Goal: Information Seeking & Learning: Learn about a topic

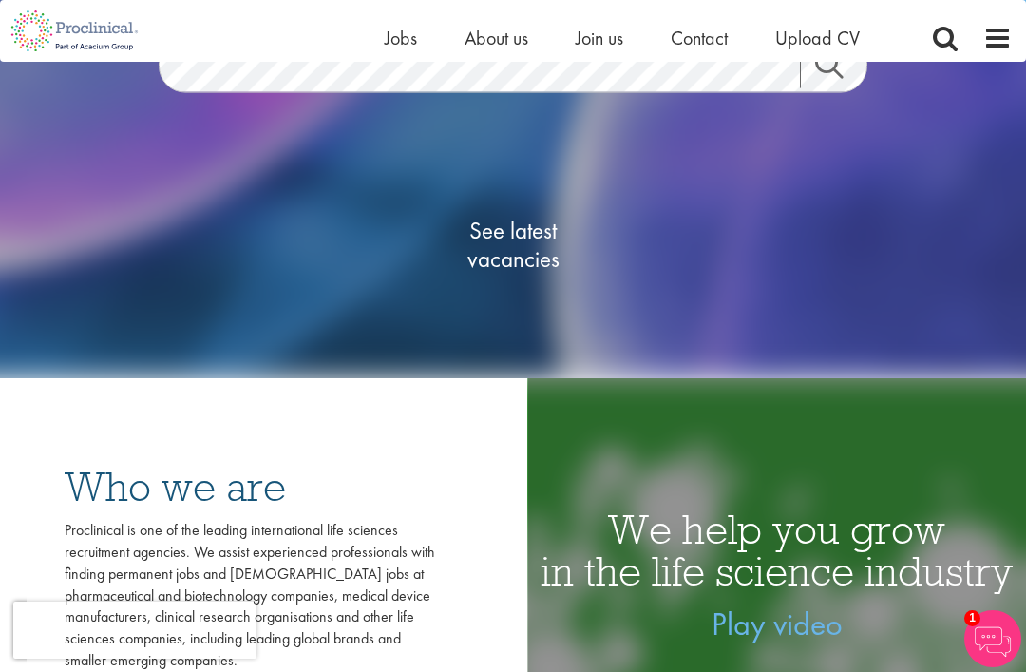
scroll to position [239, 0]
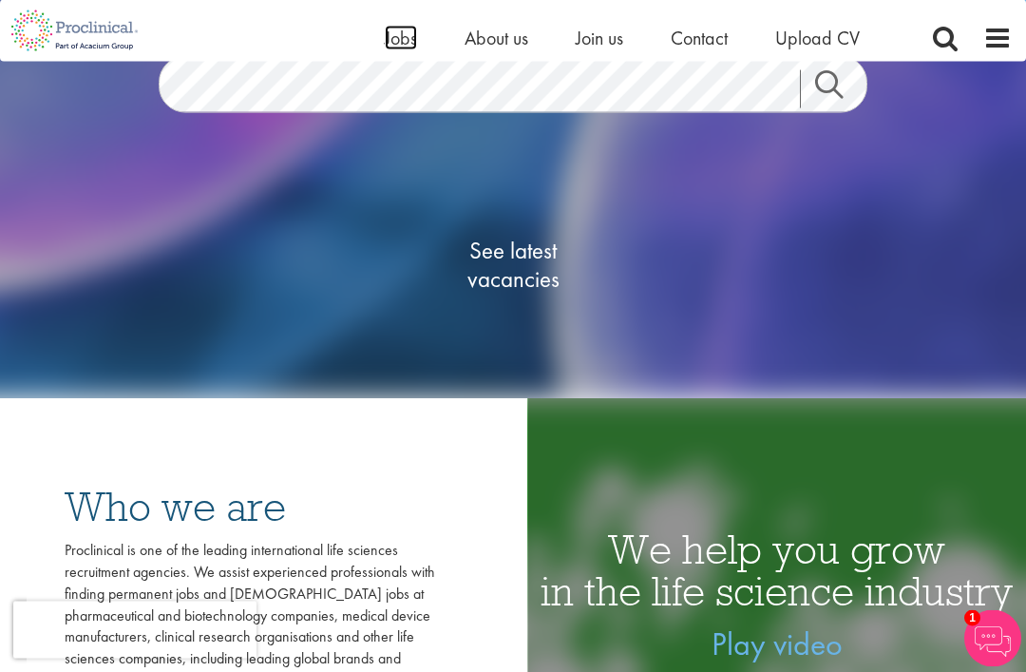
click at [393, 33] on span "Jobs" at bounding box center [401, 38] width 32 height 25
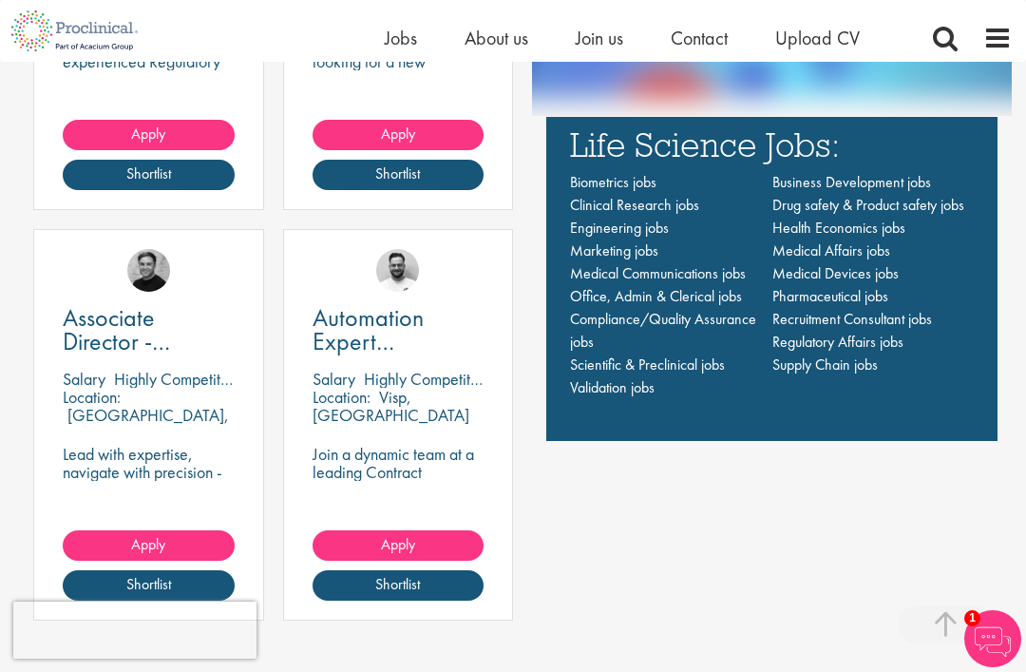
scroll to position [1421, 0]
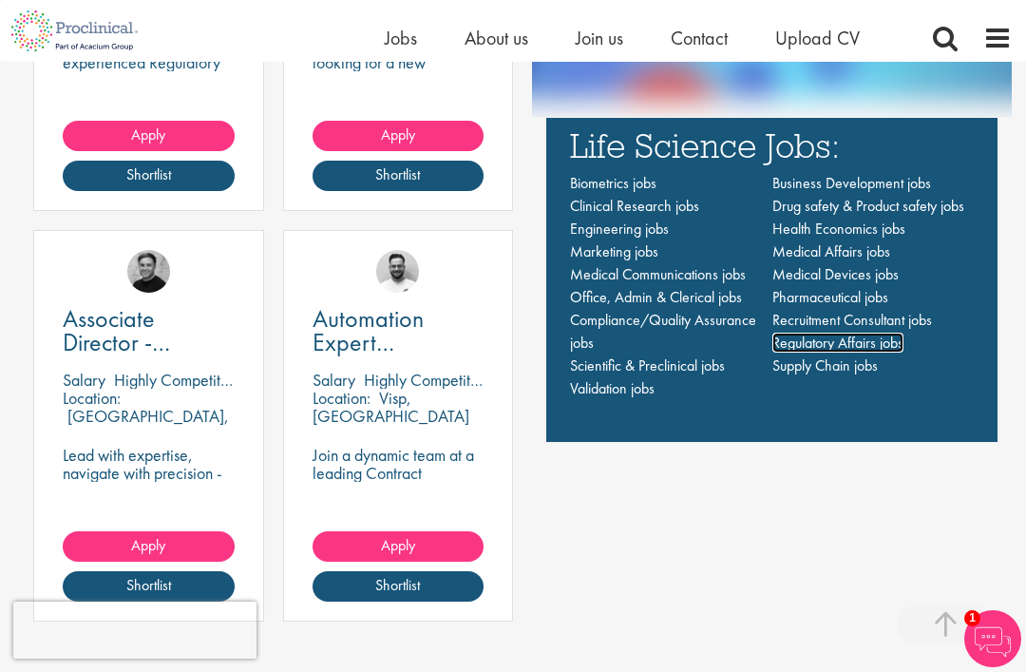
click at [803, 353] on span "Regulatory Affairs jobs" at bounding box center [838, 343] width 131 height 20
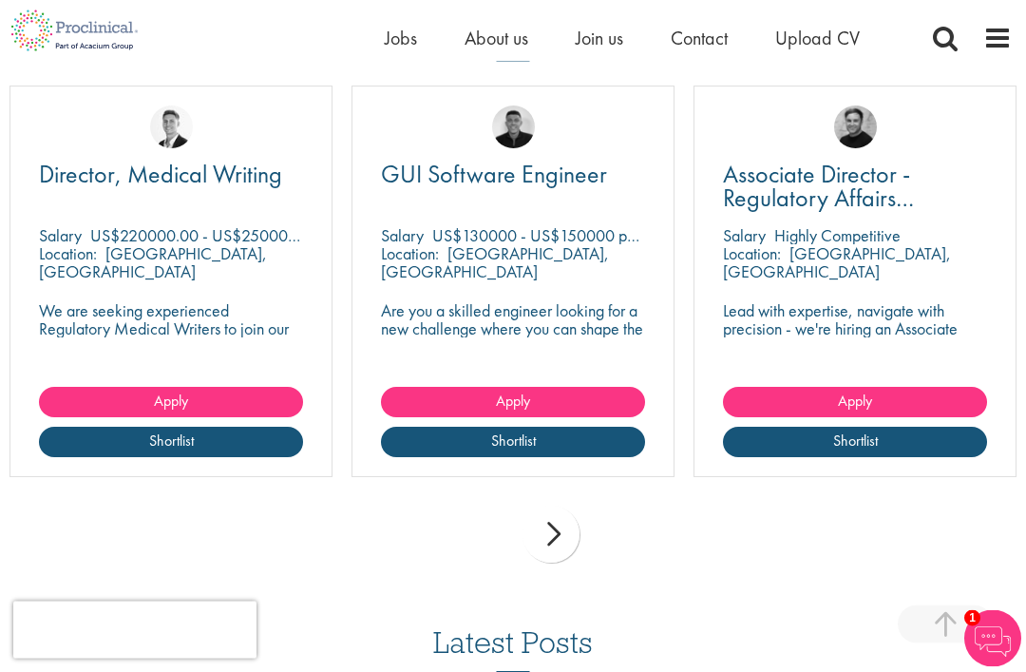
scroll to position [510, 0]
click at [535, 538] on div "next" at bounding box center [551, 534] width 57 height 57
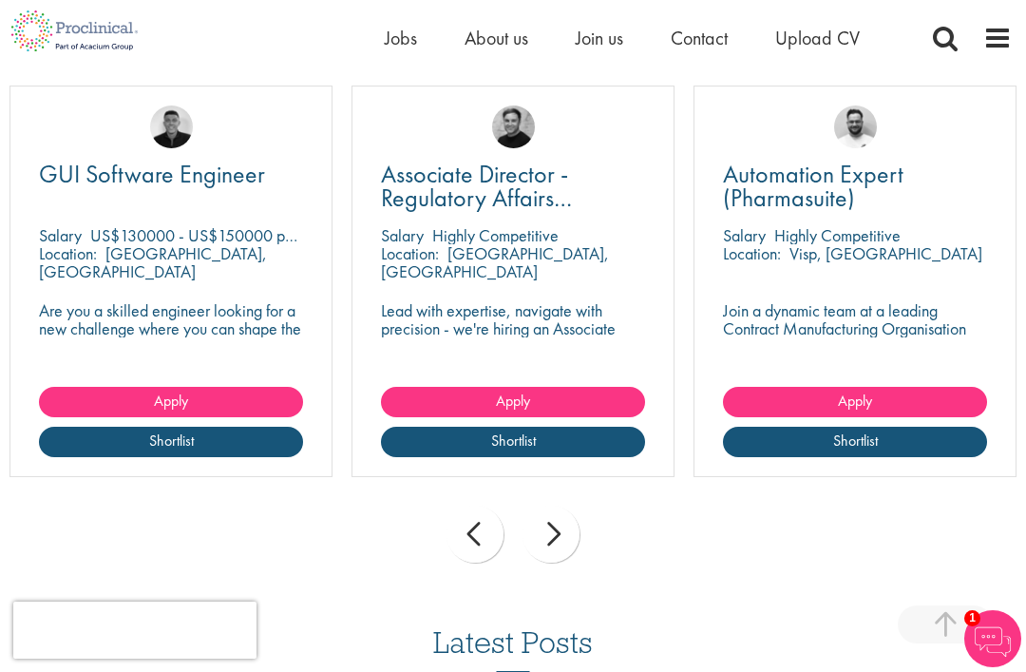
click at [530, 546] on div "next" at bounding box center [551, 534] width 57 height 57
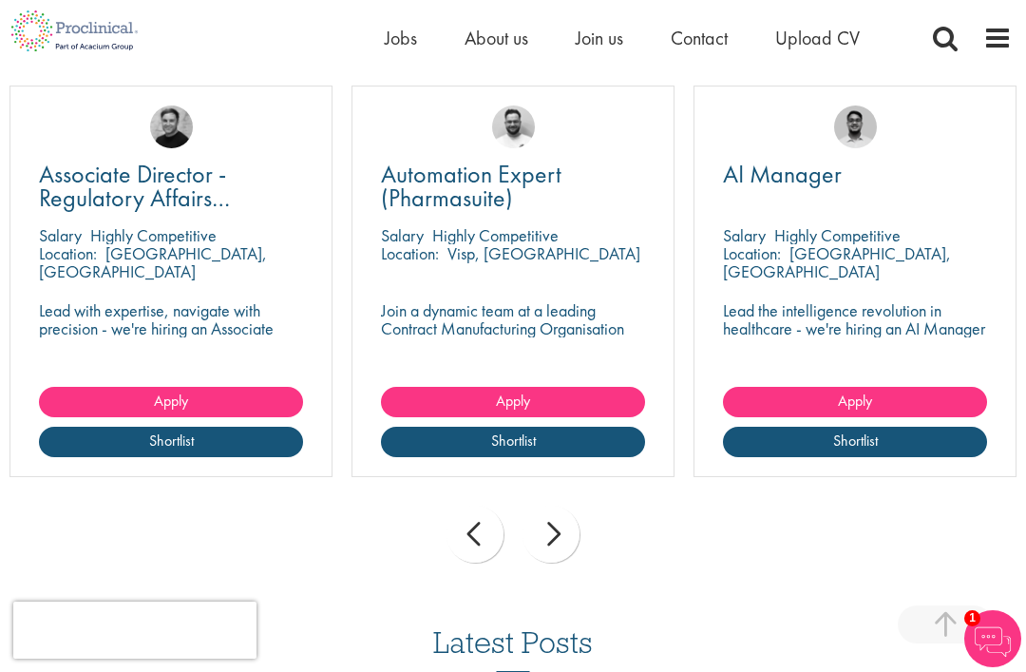
click at [518, 534] on div "prev next" at bounding box center [513, 537] width 1026 height 83
click at [527, 529] on div "next" at bounding box center [551, 534] width 57 height 57
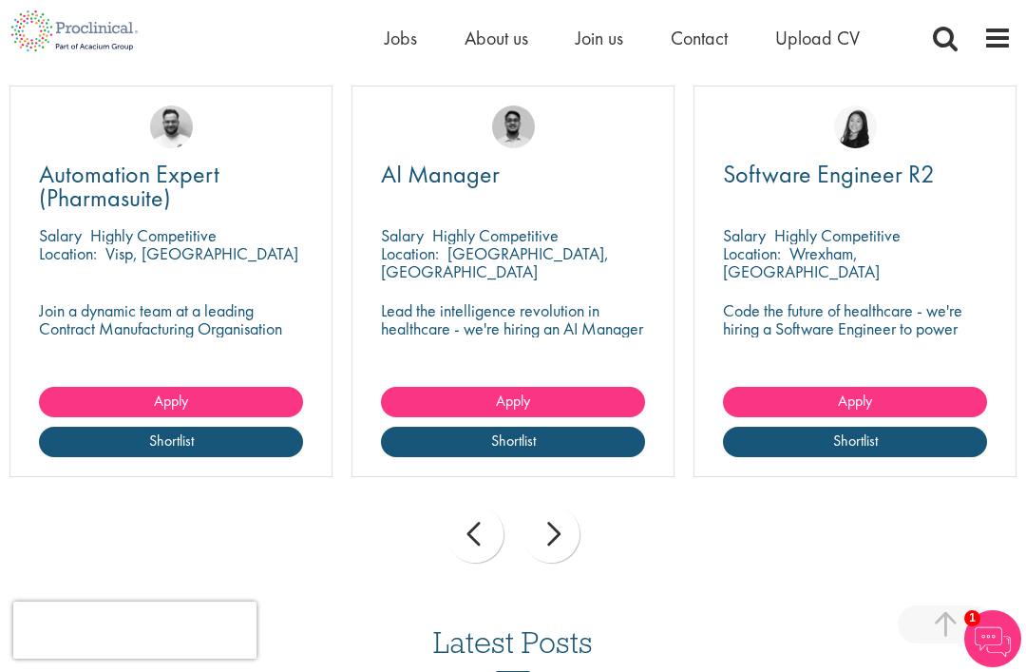
click at [542, 530] on div "next" at bounding box center [551, 534] width 57 height 57
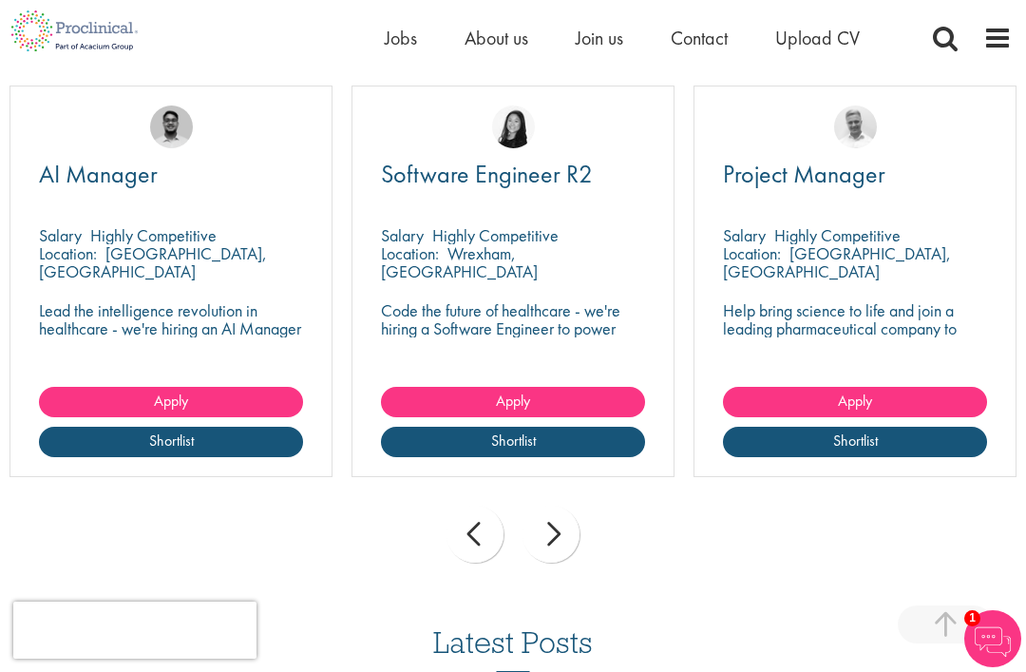
click at [554, 538] on div "next" at bounding box center [551, 534] width 57 height 57
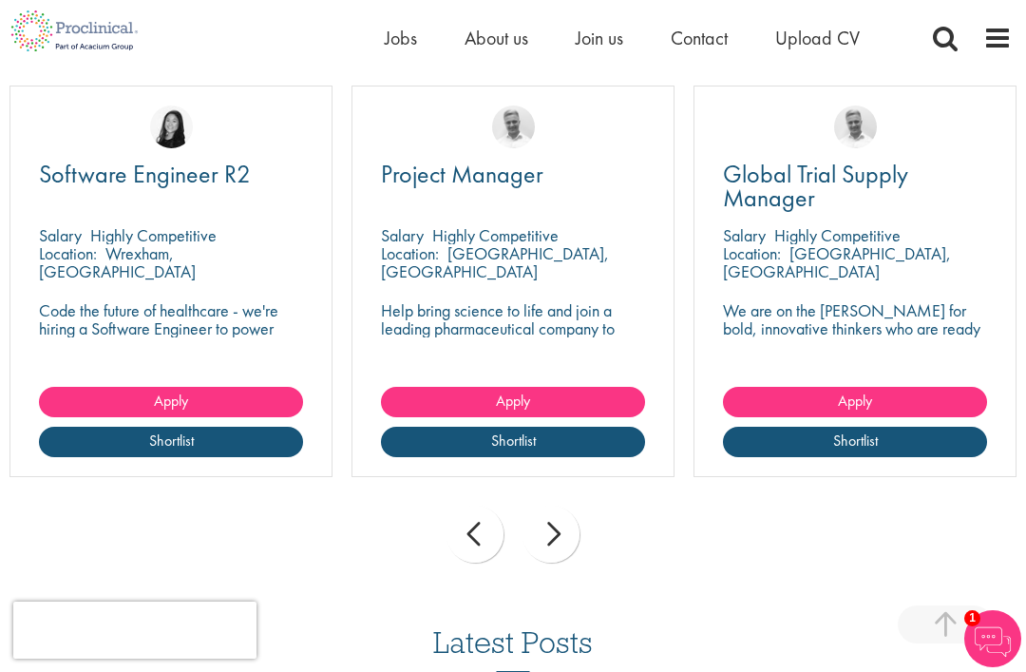
click at [544, 537] on div "next" at bounding box center [551, 534] width 57 height 57
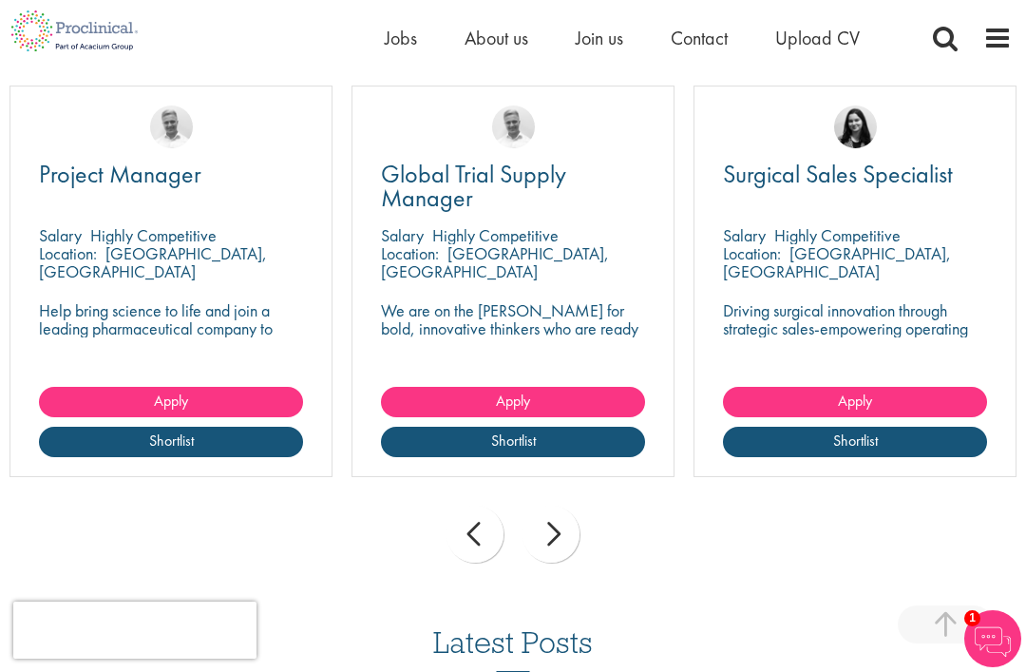
click at [553, 536] on div "next" at bounding box center [551, 534] width 57 height 57
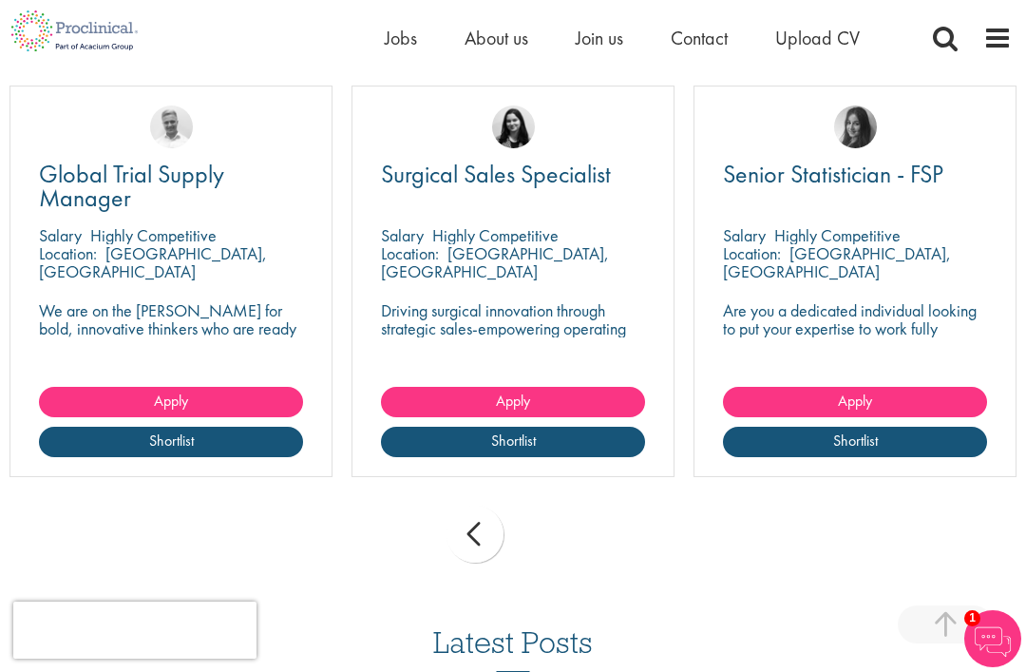
click at [540, 535] on div "prev next" at bounding box center [513, 537] width 1026 height 83
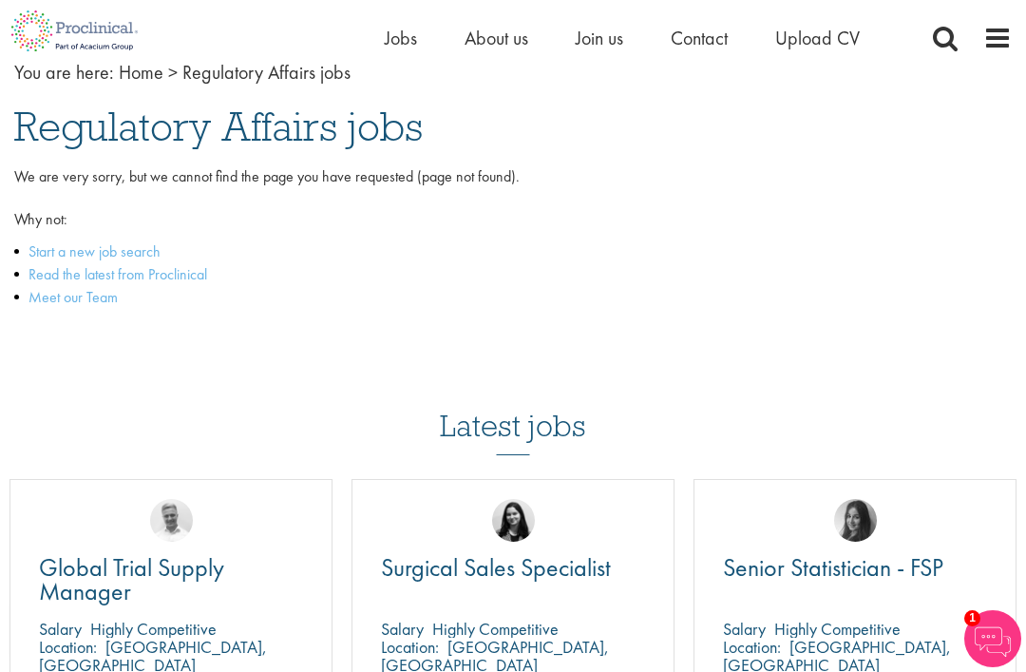
scroll to position [82, 0]
